Goal: Task Accomplishment & Management: Manage account settings

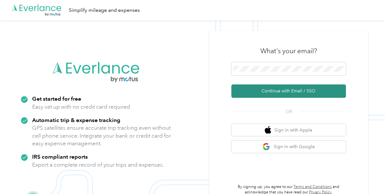
click at [272, 89] on button "Continue with Email / SSO" at bounding box center [289, 90] width 115 height 13
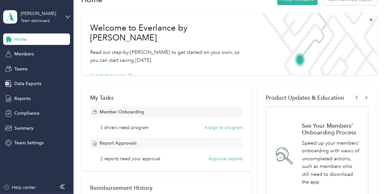
scroll to position [32, 0]
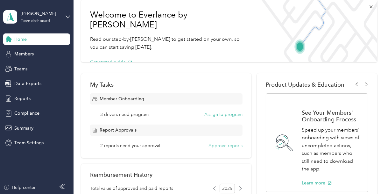
click at [228, 145] on button "Approve reports" at bounding box center [226, 145] width 34 height 7
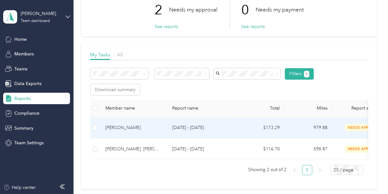
scroll to position [64, 0]
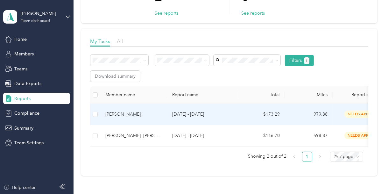
click at [127, 114] on div "Amanda T. Glynn" at bounding box center [133, 114] width 57 height 7
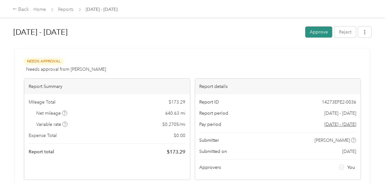
click at [316, 32] on button "Approve" at bounding box center [319, 31] width 27 height 11
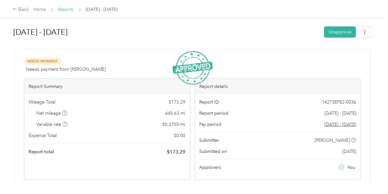
click at [69, 8] on link "Reports" at bounding box center [66, 9] width 16 height 5
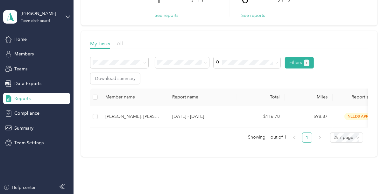
scroll to position [64, 0]
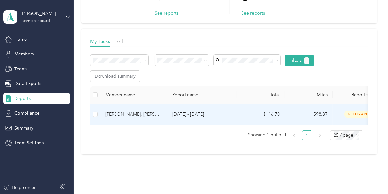
click at [137, 113] on div "Lindsey SB. Barnwell" at bounding box center [133, 114] width 57 height 7
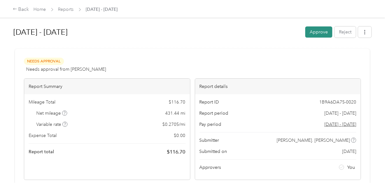
click at [311, 34] on button "Approve" at bounding box center [319, 31] width 27 height 11
